Goal: Information Seeking & Learning: Learn about a topic

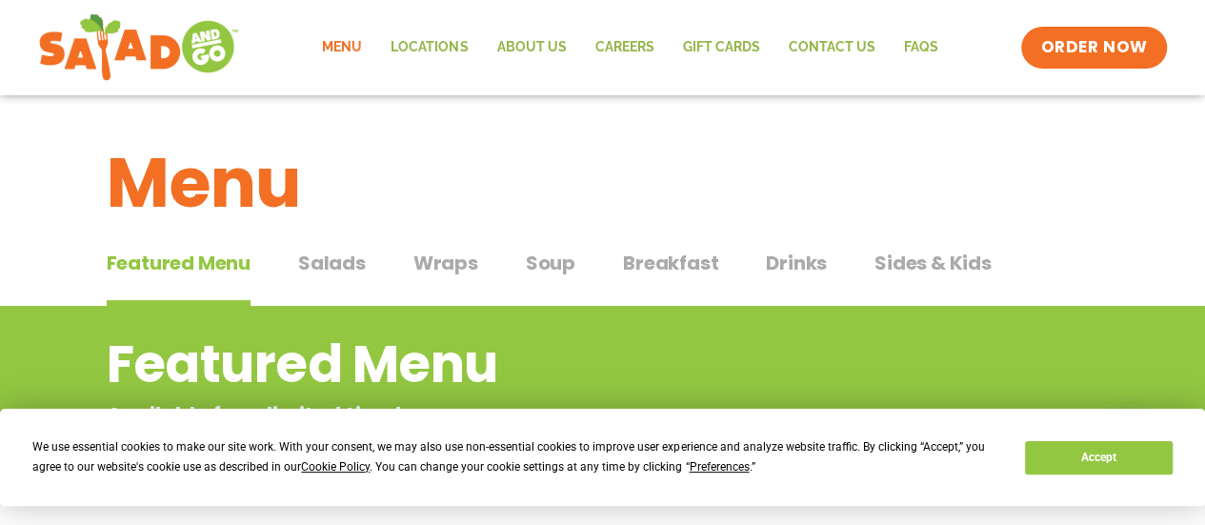
click at [440, 263] on span "Wraps" at bounding box center [445, 263] width 65 height 29
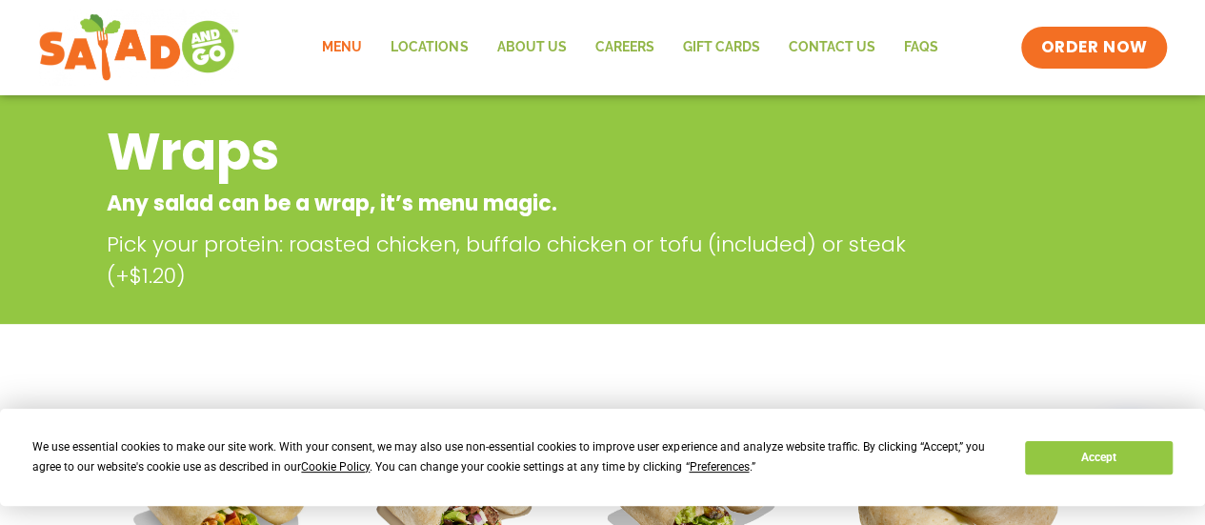
scroll to position [229, 0]
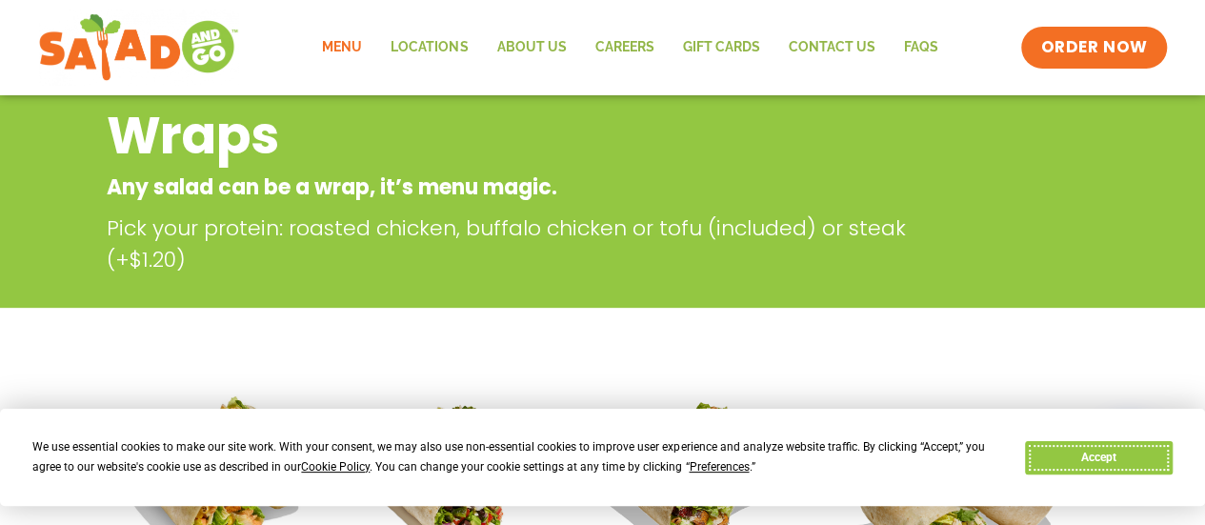
click at [1102, 466] on button "Accept" at bounding box center [1098, 457] width 147 height 33
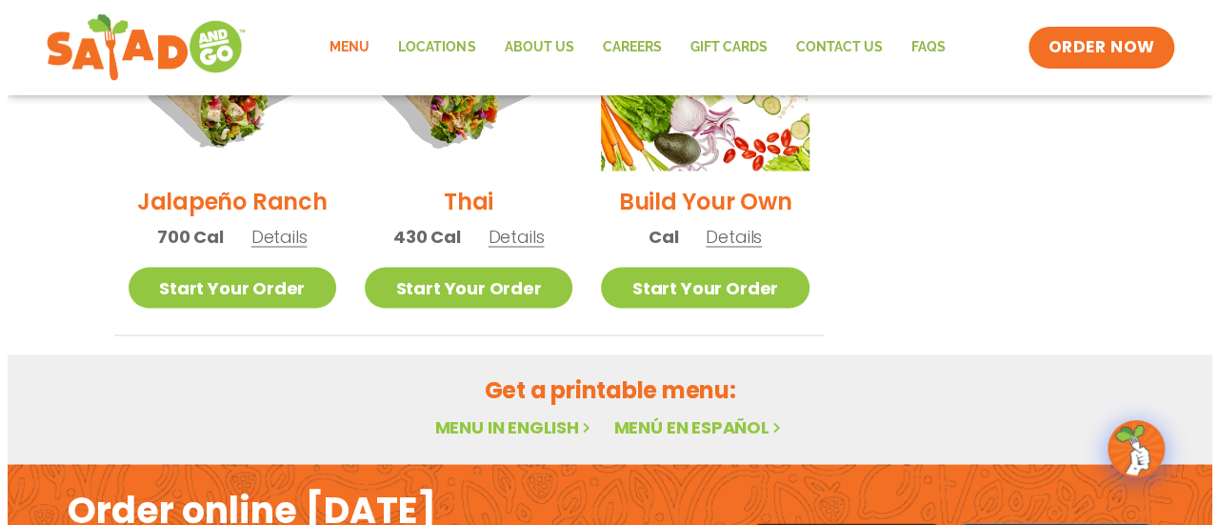
scroll to position [1432, 0]
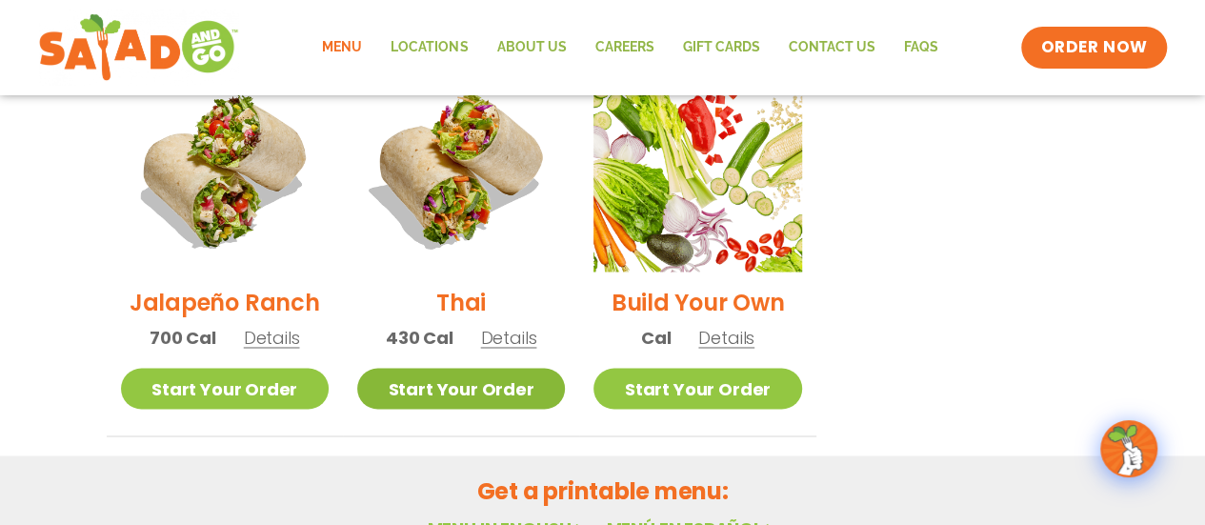
click at [484, 370] on link "Start Your Order" at bounding box center [461, 388] width 208 height 41
click at [530, 326] on span "Details" at bounding box center [509, 338] width 56 height 24
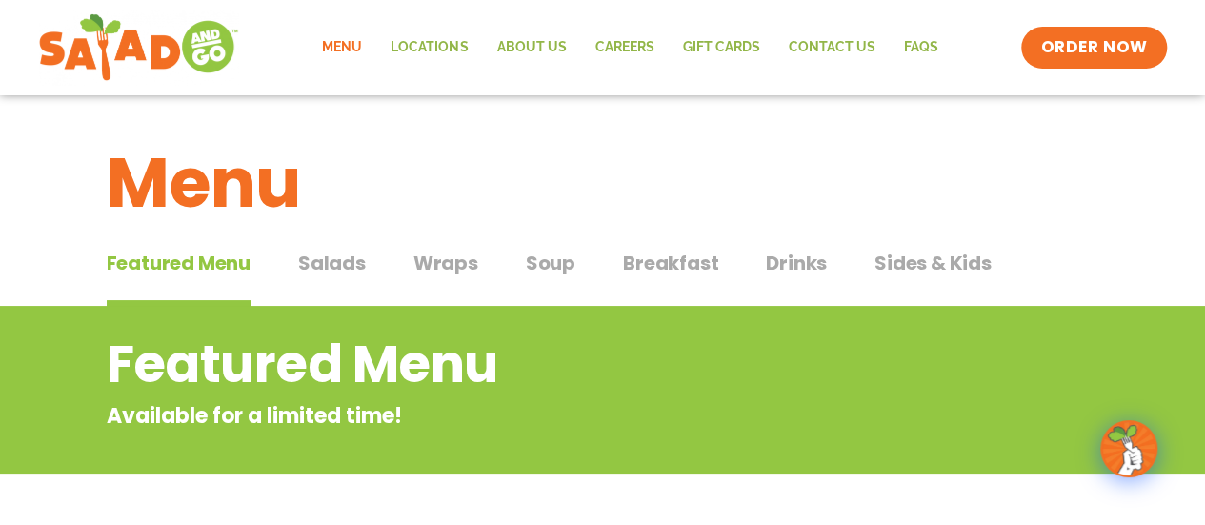
click at [200, 266] on span "Featured Menu" at bounding box center [179, 263] width 144 height 29
click at [671, 262] on span "Breakfast" at bounding box center [670, 263] width 95 height 29
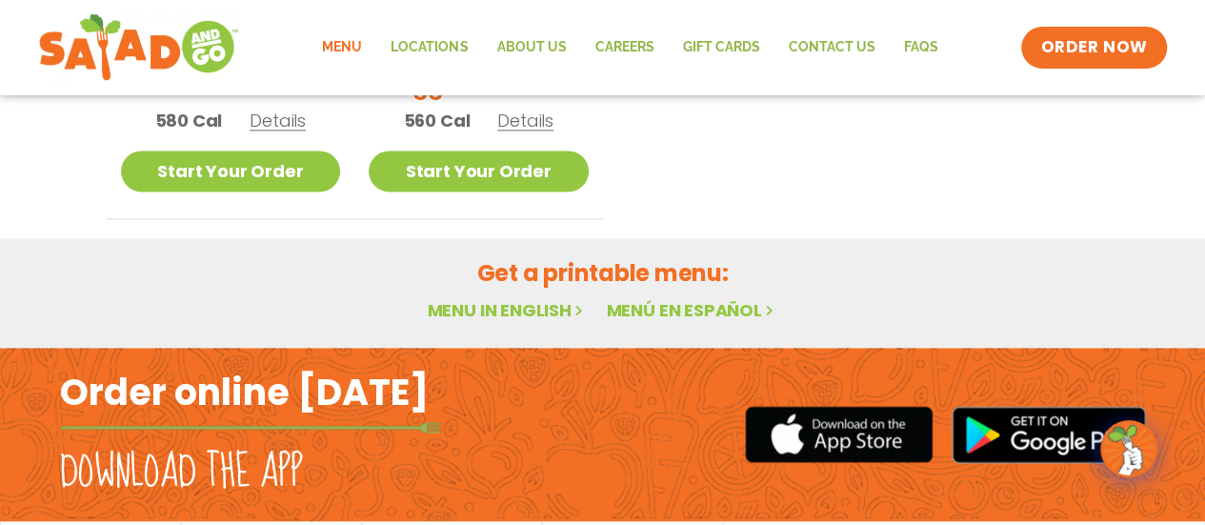
scroll to position [1257, 0]
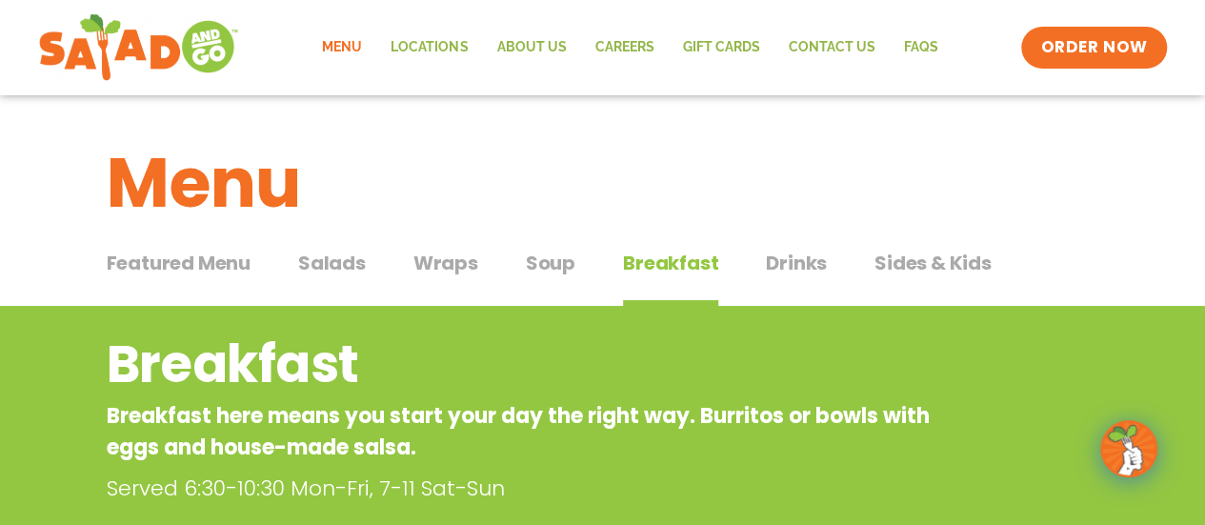
click at [546, 270] on span "Soup" at bounding box center [551, 263] width 50 height 29
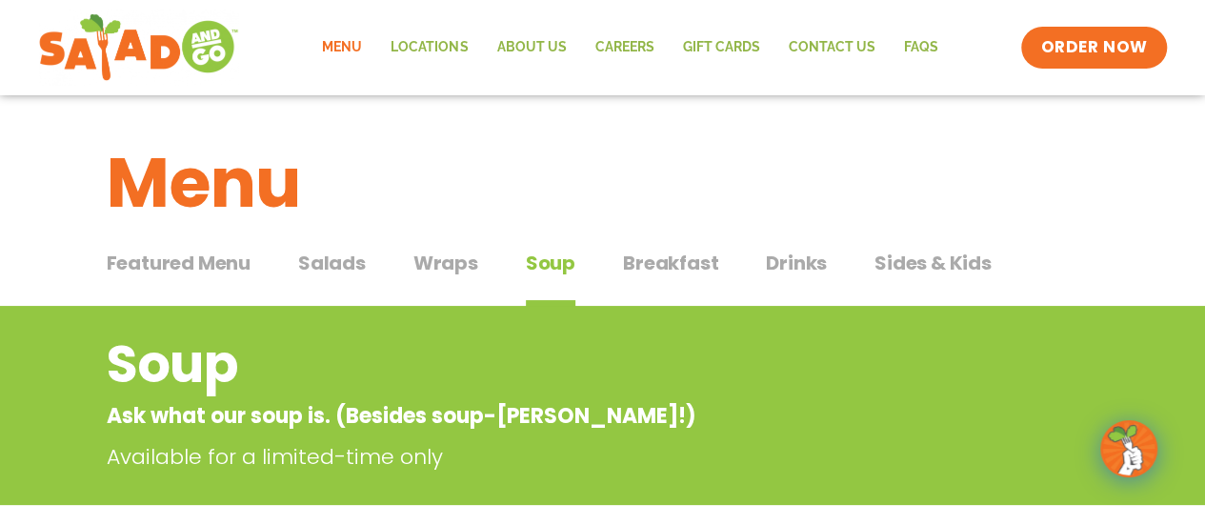
click at [349, 271] on span "Salads" at bounding box center [332, 263] width 68 height 29
